Goal: Complete application form: Complete application form

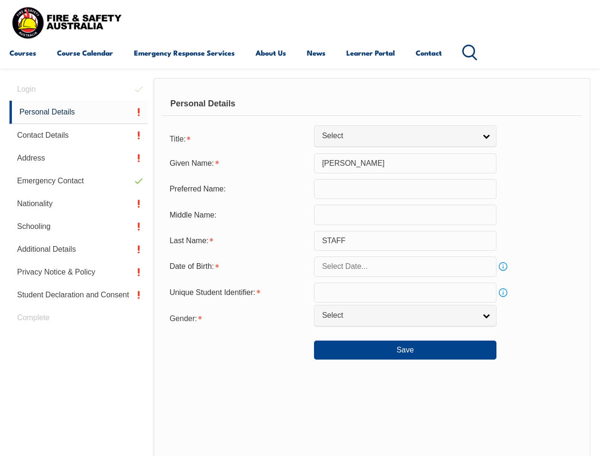
click at [300, 113] on div "Personal Details" at bounding box center [372, 104] width 420 height 24
click at [300, 267] on div "Date of Birth:" at bounding box center [238, 267] width 152 height 18
click at [79, 89] on div "Login Personal Details Contact Details Address Emergency Contact Nationality Sc…" at bounding box center [82, 325] width 144 height 494
click at [79, 112] on link "Personal Details" at bounding box center [79, 112] width 139 height 23
click at [79, 135] on link "Contact Details" at bounding box center [79, 135] width 139 height 23
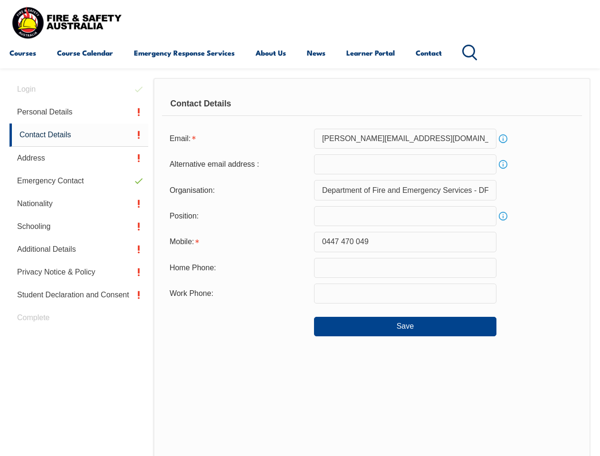
click at [79, 158] on link "Address" at bounding box center [79, 158] width 139 height 23
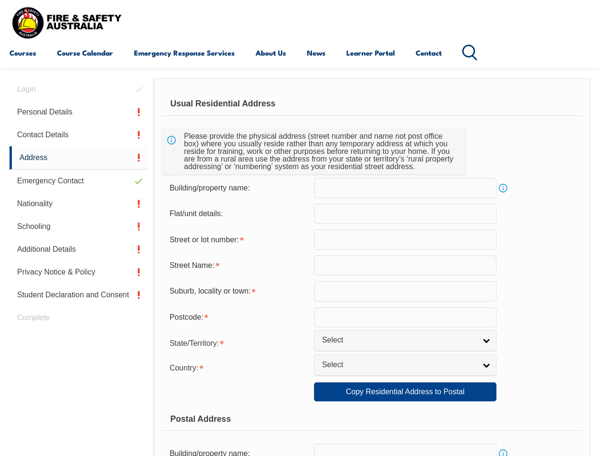
click at [79, 181] on link "Emergency Contact" at bounding box center [79, 181] width 139 height 23
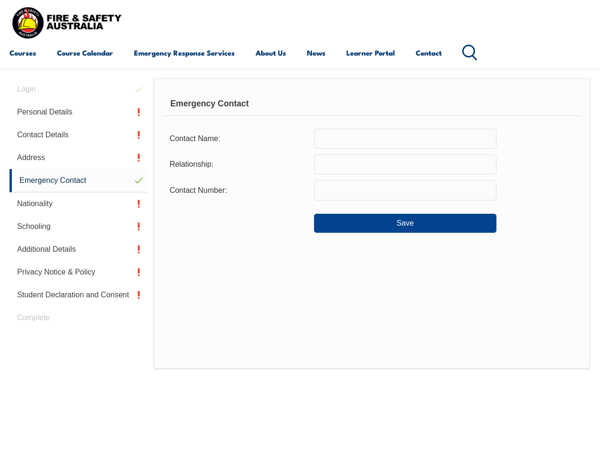
click at [79, 204] on link "Nationality" at bounding box center [79, 203] width 139 height 23
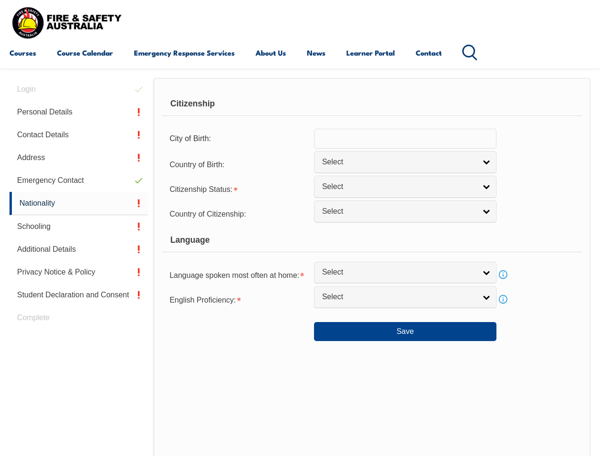
click at [79, 227] on link "Schooling" at bounding box center [79, 226] width 139 height 23
